Goal: Task Accomplishment & Management: Use online tool/utility

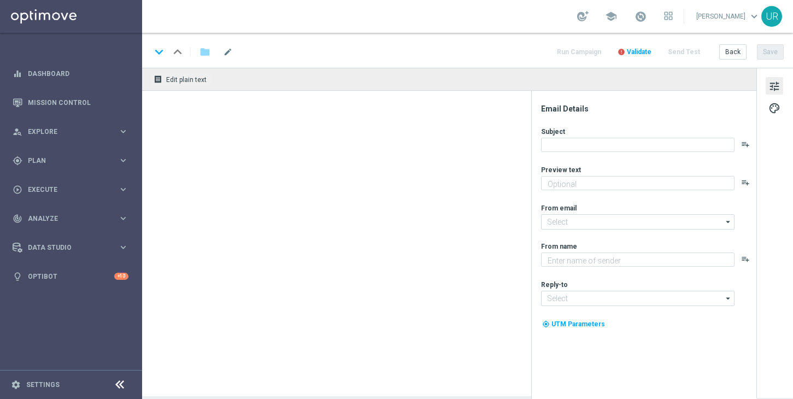
type textarea "30 Freispiele zum LOTTO 6 aus 45."
type textarea "Lottoland"
type input "[EMAIL_ADDRESS][DOMAIN_NAME]"
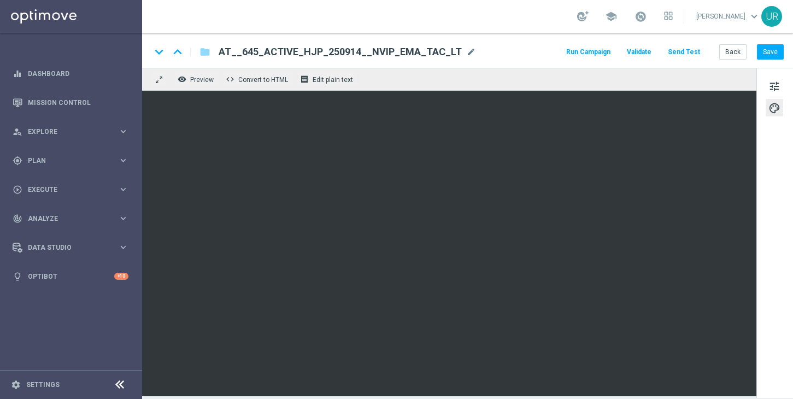
click at [684, 48] on button "Send Test" at bounding box center [684, 52] width 36 height 15
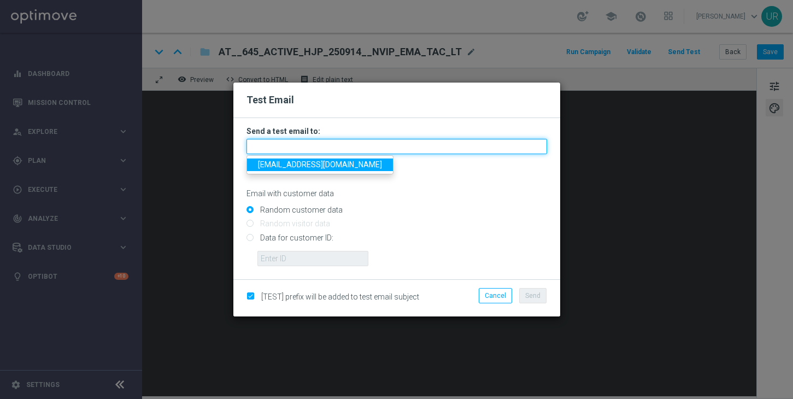
click at [393, 149] on input "text" at bounding box center [396, 146] width 300 height 15
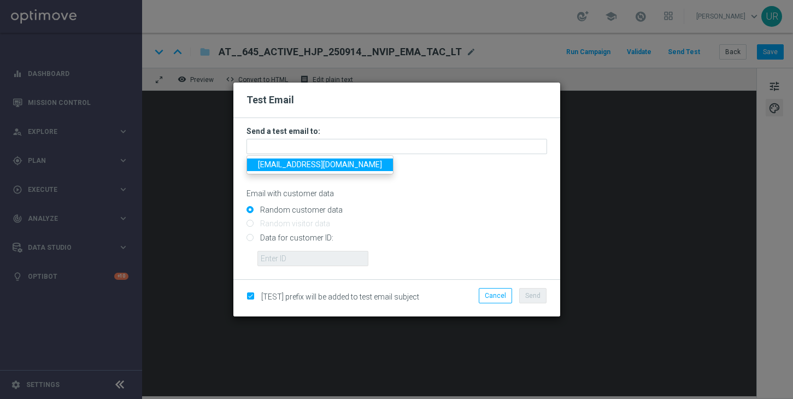
click at [291, 165] on span "[EMAIL_ADDRESS][DOMAIN_NAME]" at bounding box center [320, 164] width 124 height 9
type input "[EMAIL_ADDRESS][DOMAIN_NAME]"
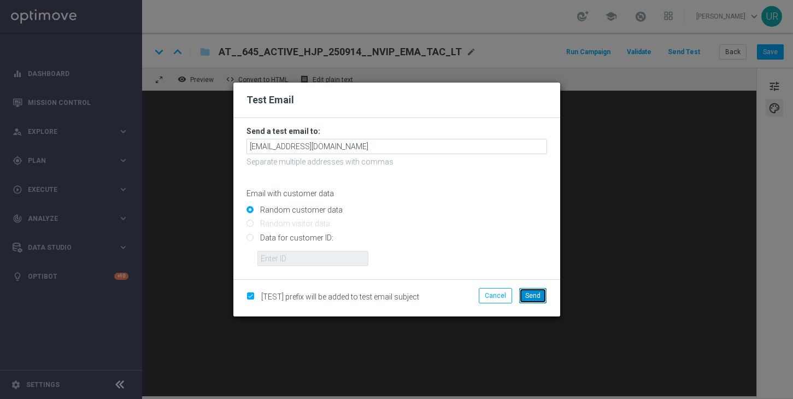
click at [528, 299] on button "Send" at bounding box center [532, 295] width 27 height 15
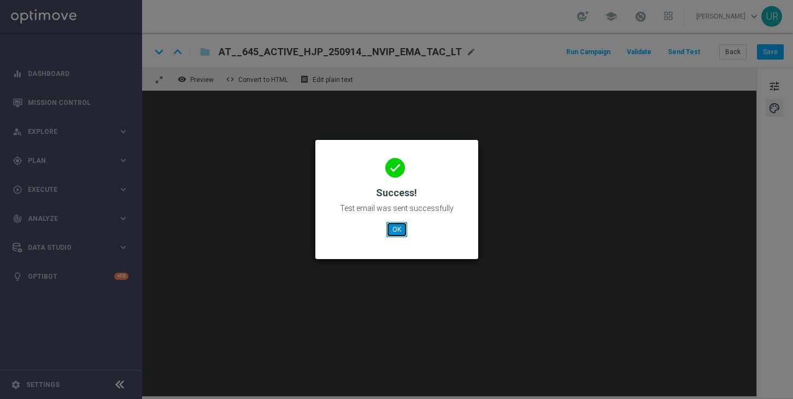
click at [399, 229] on button "OK" at bounding box center [396, 229] width 21 height 15
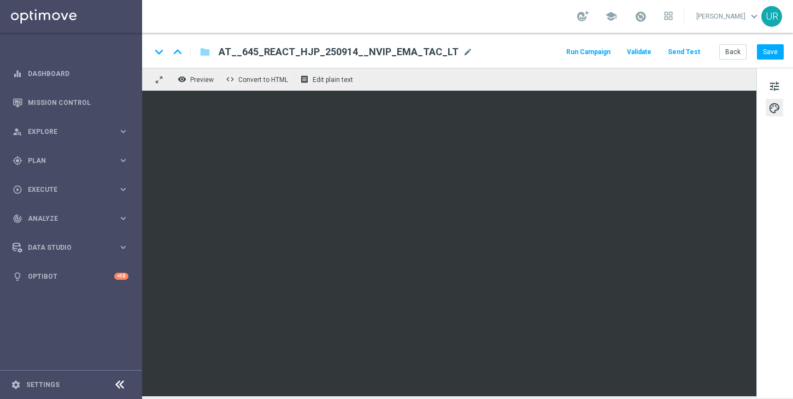
click at [690, 55] on button "Send Test" at bounding box center [684, 52] width 36 height 15
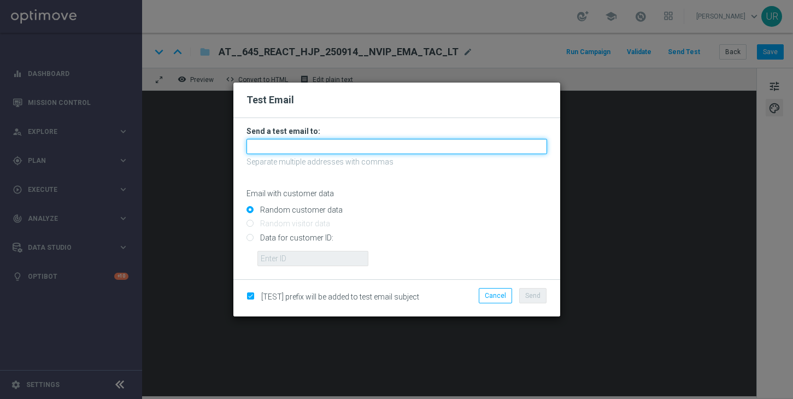
click at [403, 144] on input "text" at bounding box center [396, 146] width 300 height 15
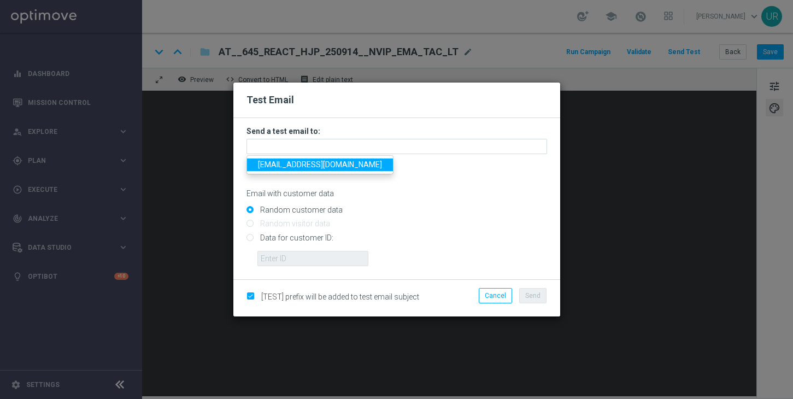
click at [279, 162] on span "[EMAIL_ADDRESS][DOMAIN_NAME]" at bounding box center [320, 164] width 124 height 9
type input "[EMAIL_ADDRESS][DOMAIN_NAME]"
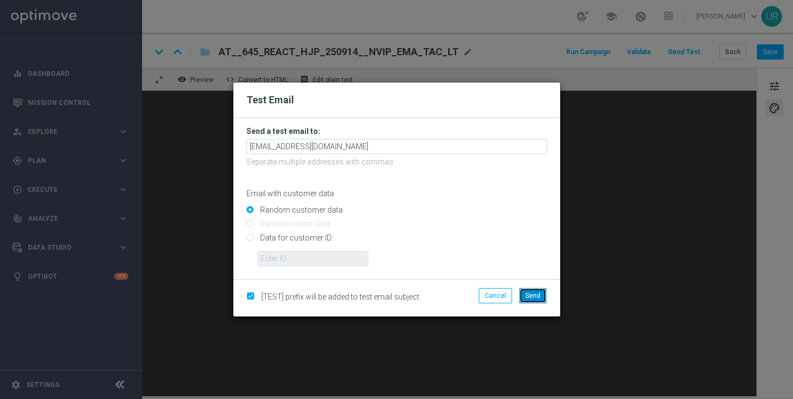
click at [533, 300] on button "Send" at bounding box center [532, 295] width 27 height 15
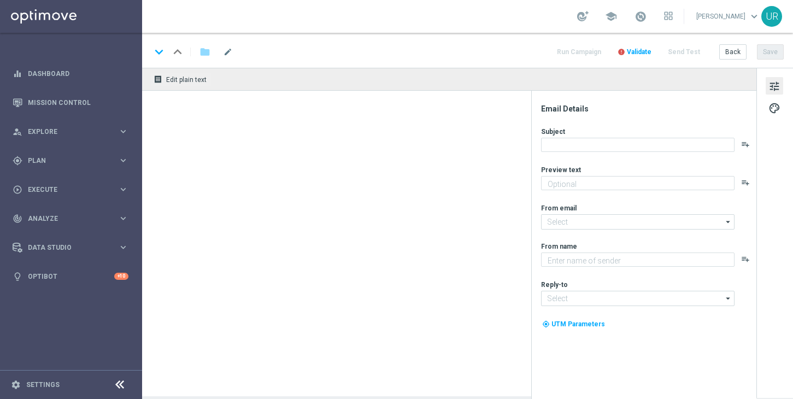
type textarea "30 Freispiele zum LOTTO 6 aus 45."
type textarea "Lottoland"
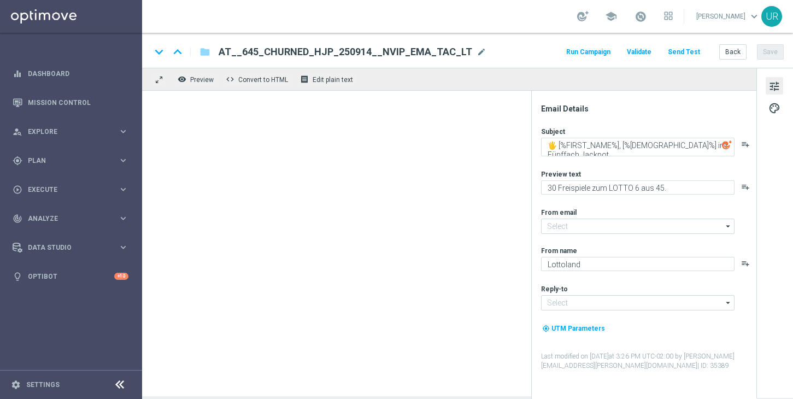
type input "[EMAIL_ADDRESS][DOMAIN_NAME]"
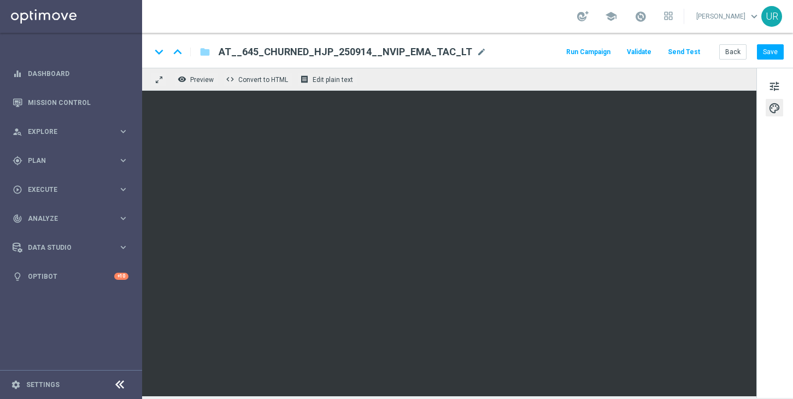
click at [680, 48] on button "Send Test" at bounding box center [684, 52] width 36 height 15
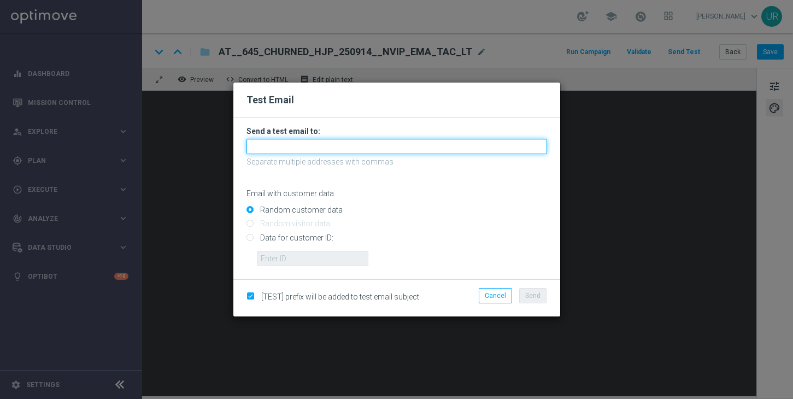
click at [429, 144] on input "text" at bounding box center [396, 146] width 300 height 15
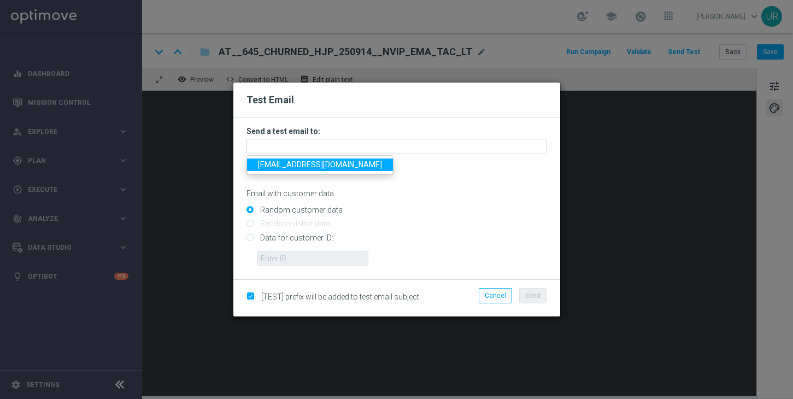
click at [268, 167] on span "[EMAIL_ADDRESS][DOMAIN_NAME]" at bounding box center [320, 164] width 124 height 9
type input "[EMAIL_ADDRESS][DOMAIN_NAME]"
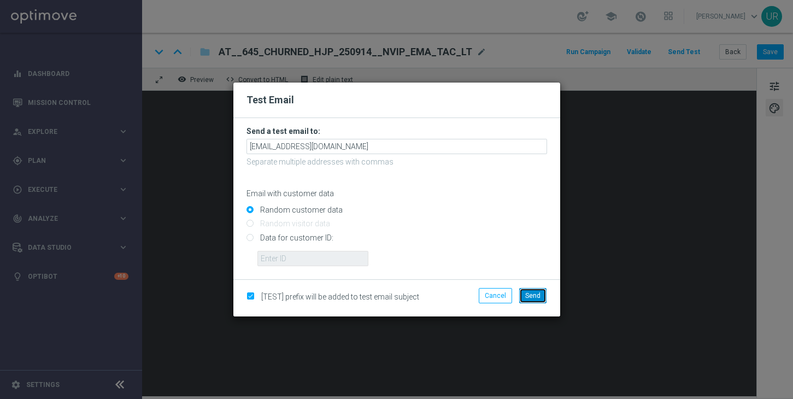
click at [529, 296] on span "Send" at bounding box center [532, 296] width 15 height 8
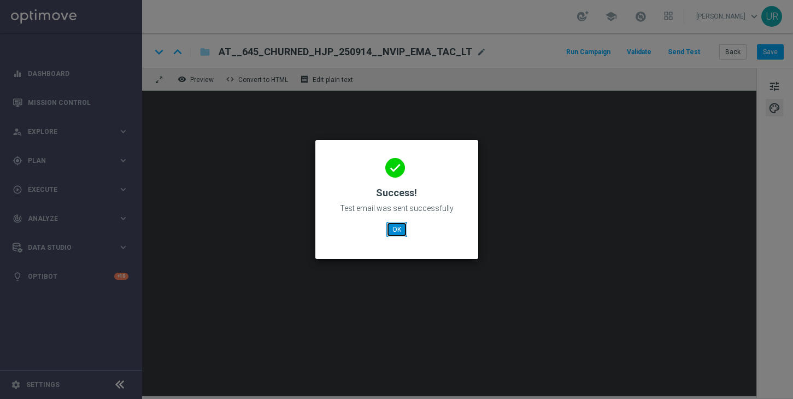
click at [399, 227] on button "OK" at bounding box center [396, 229] width 21 height 15
